Goal: Information Seeking & Learning: Learn about a topic

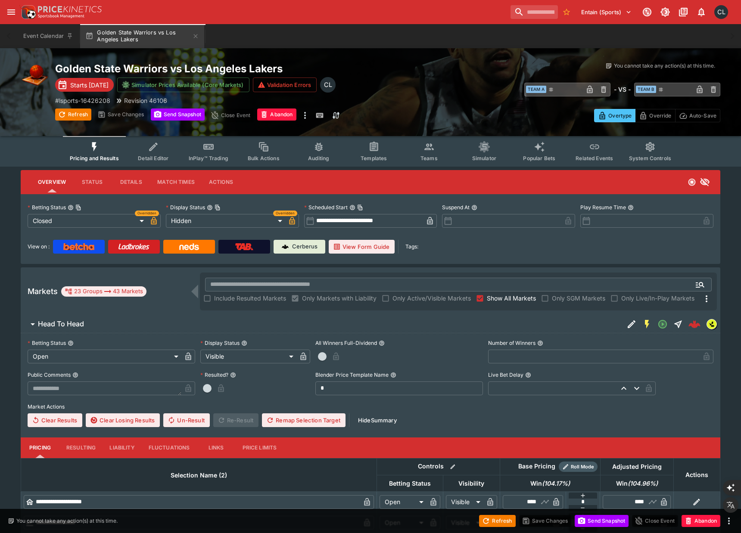
scroll to position [20, 0]
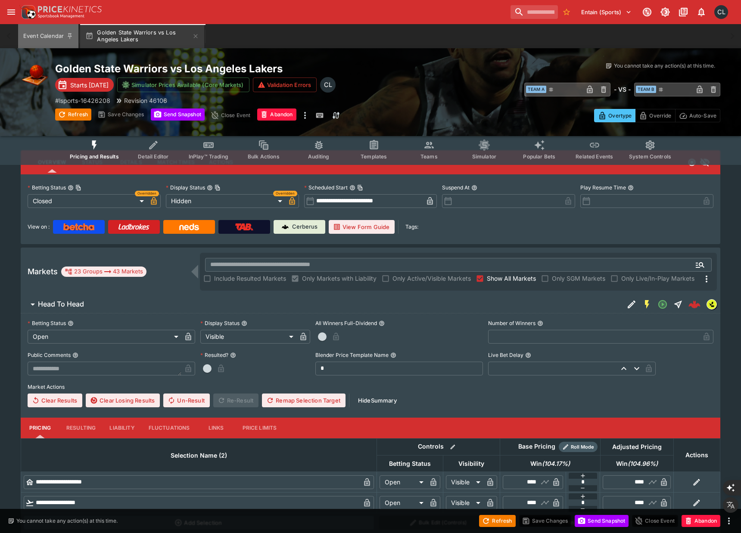
click at [40, 40] on button "Event Calendar" at bounding box center [48, 36] width 60 height 24
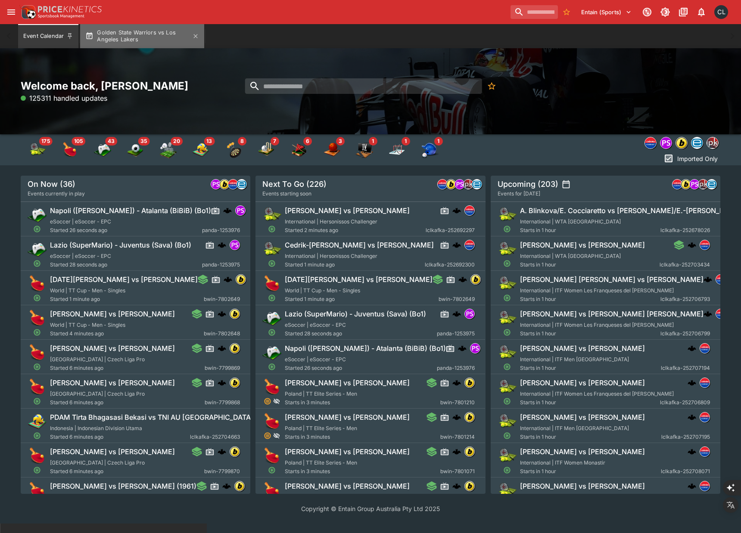
click at [158, 46] on button "Golden State Warriors vs Los Angeles Lakers" at bounding box center [142, 36] width 124 height 24
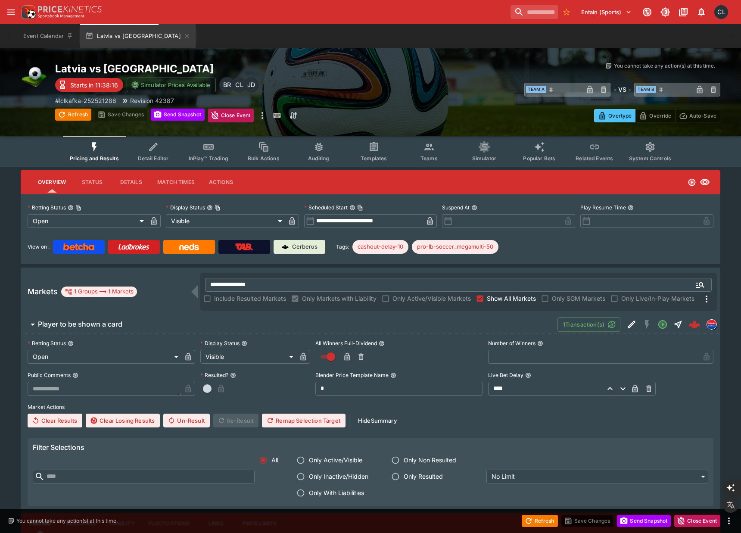
click at [380, 160] on span "Templates" at bounding box center [374, 158] width 26 height 6
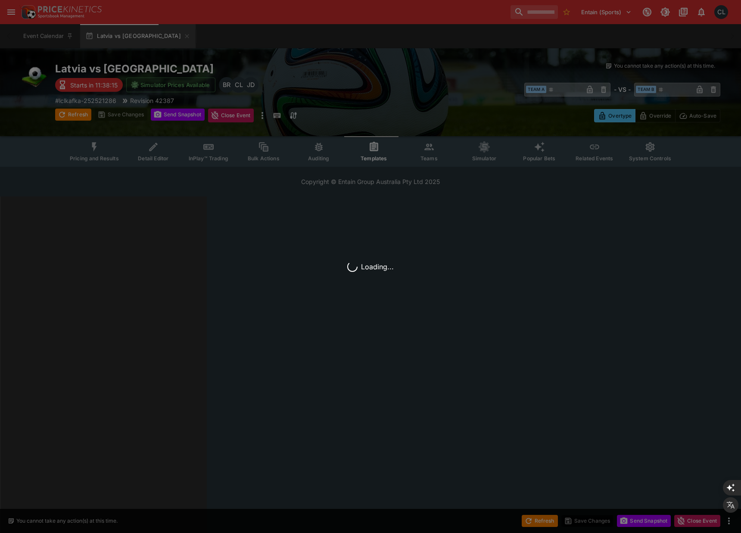
click at [425, 157] on div "Loading..." at bounding box center [370, 266] width 741 height 533
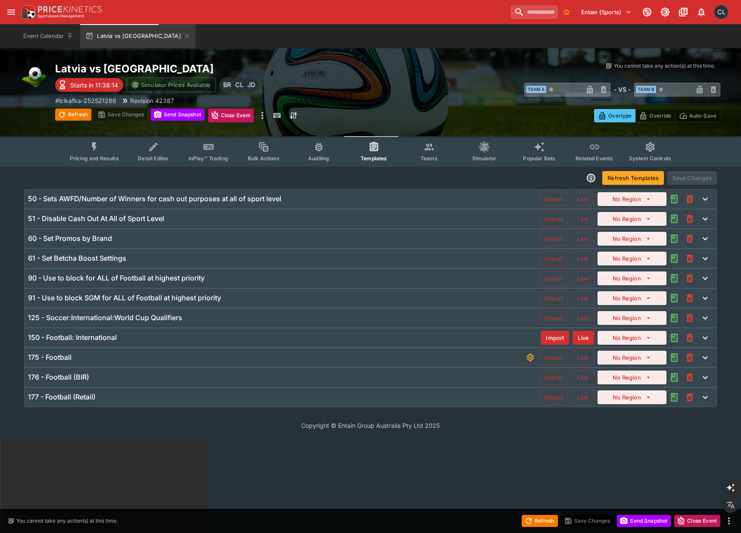
click at [423, 159] on span "Teams" at bounding box center [428, 158] width 17 height 6
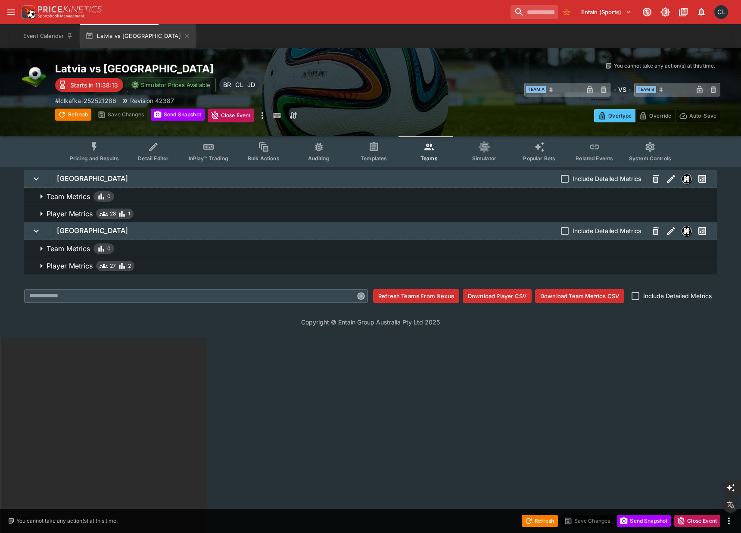
click at [260, 215] on span "Player Metrics 28 1" at bounding box center [378, 213] width 663 height 10
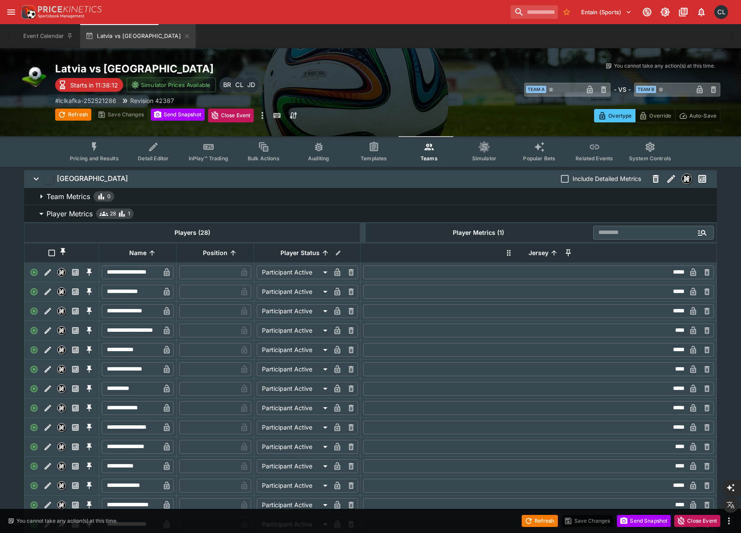
scroll to position [405, 0]
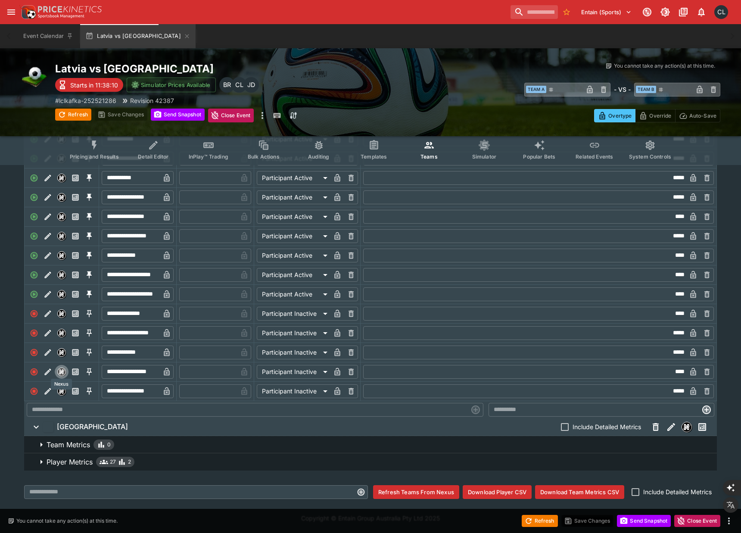
click at [64, 371] on img "Nexus" at bounding box center [62, 372] width 8 height 8
click at [136, 373] on input "**********" at bounding box center [131, 372] width 58 height 14
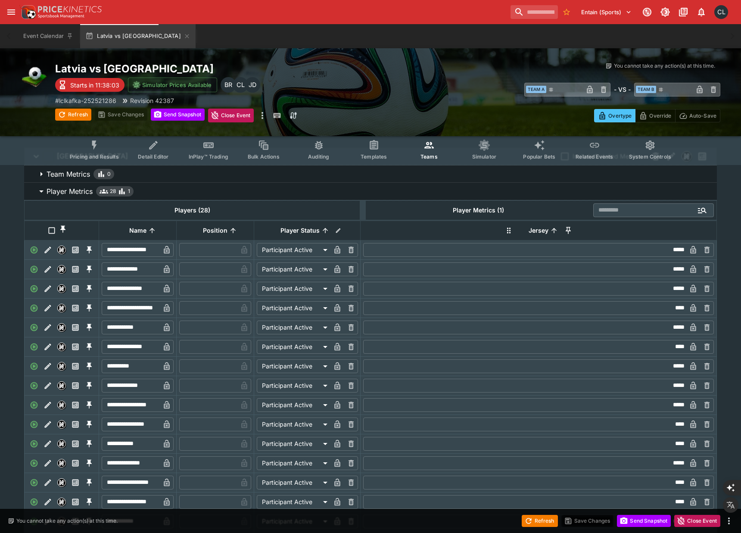
scroll to position [0, 0]
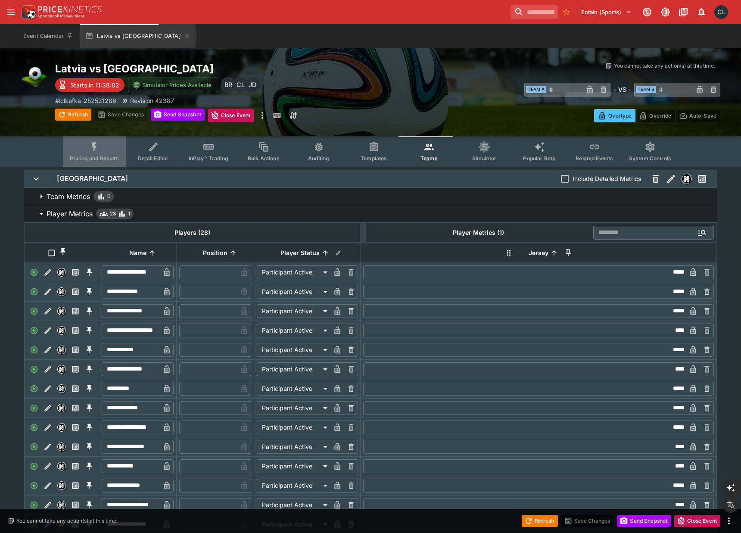
click at [107, 162] on button "Pricing and Results" at bounding box center [94, 151] width 63 height 31
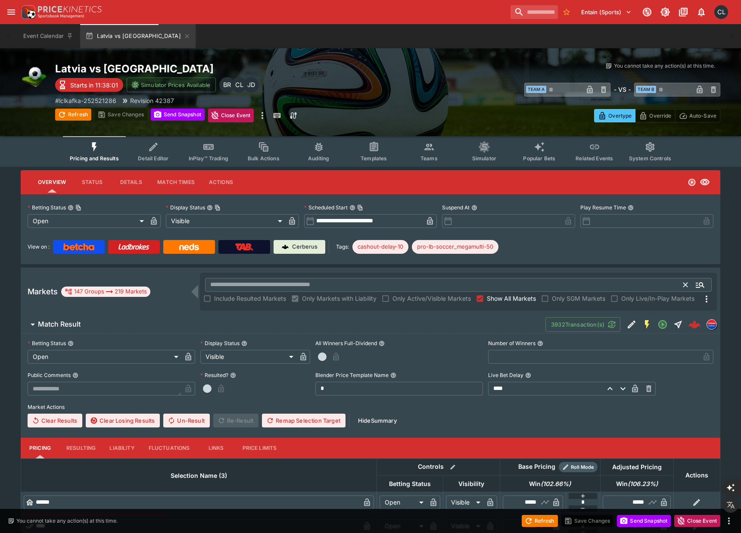
click at [226, 283] on input "text" at bounding box center [444, 285] width 479 height 14
paste input "**********"
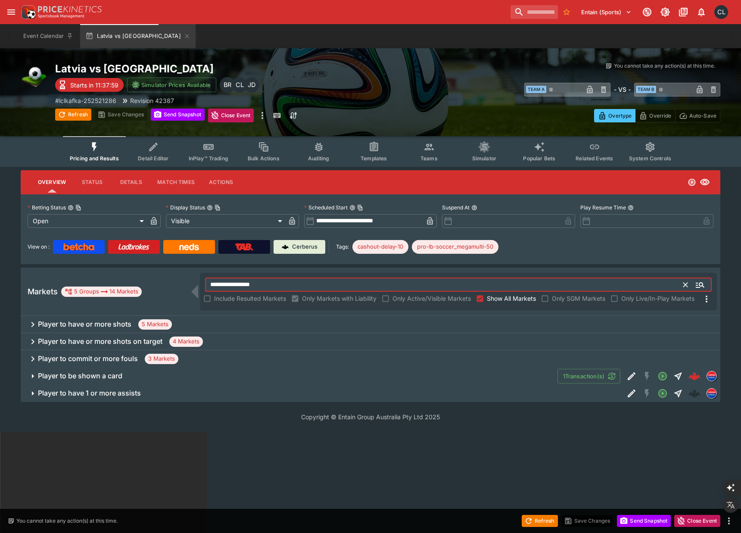
type input "**********"
click at [117, 378] on h6 "Player to be shown a card" at bounding box center [80, 375] width 84 height 9
